Goal: Navigation & Orientation: Understand site structure

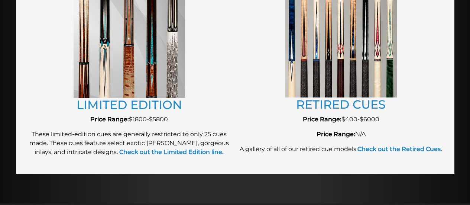
scroll to position [855, 0]
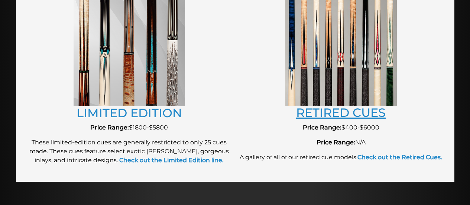
click at [354, 111] on link "RETIRED CUES" at bounding box center [341, 112] width 90 height 14
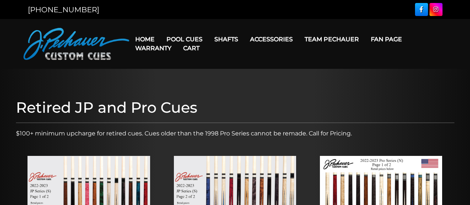
click at [330, 39] on link "Team Pechauer" at bounding box center [332, 39] width 66 height 19
click at [191, 40] on link "Cart" at bounding box center [191, 48] width 28 height 19
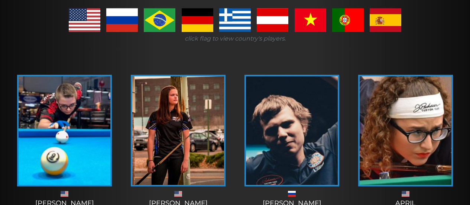
scroll to position [148, 0]
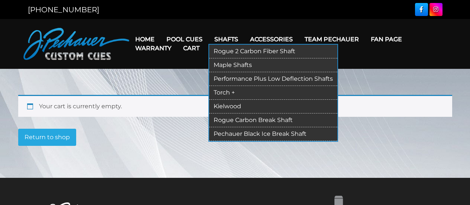
click at [239, 66] on link "Maple Shafts" at bounding box center [273, 65] width 128 height 14
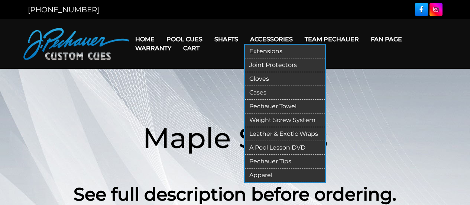
click at [272, 39] on link "Accessories" at bounding box center [271, 39] width 55 height 19
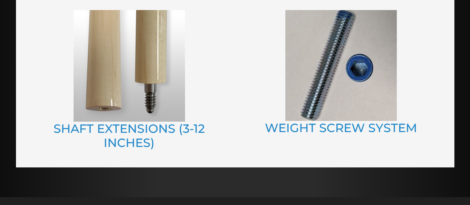
scroll to position [889, 0]
